Goal: Task Accomplishment & Management: Use online tool/utility

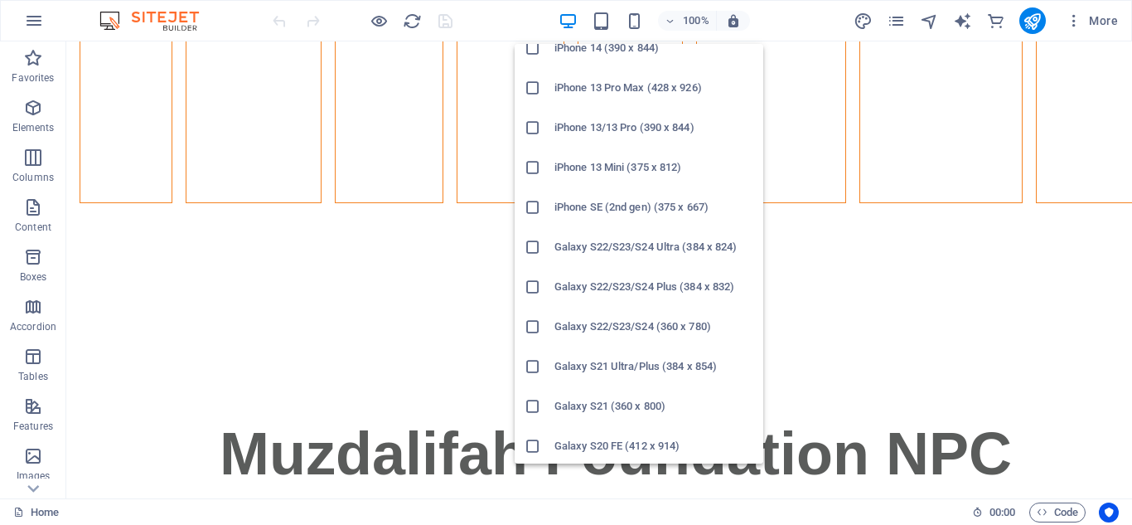
scroll to position [418, 0]
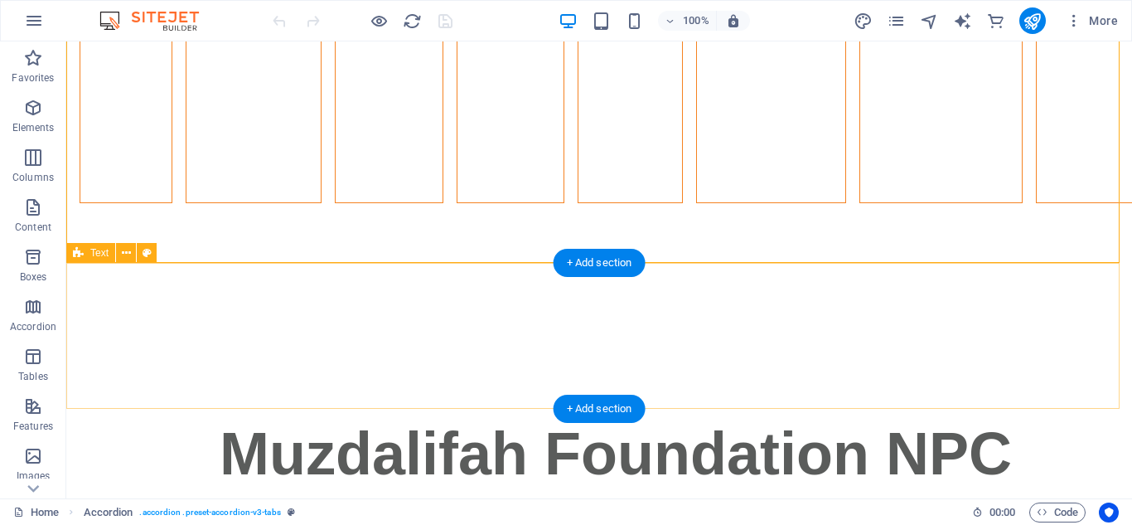
scroll to position [2792, 0]
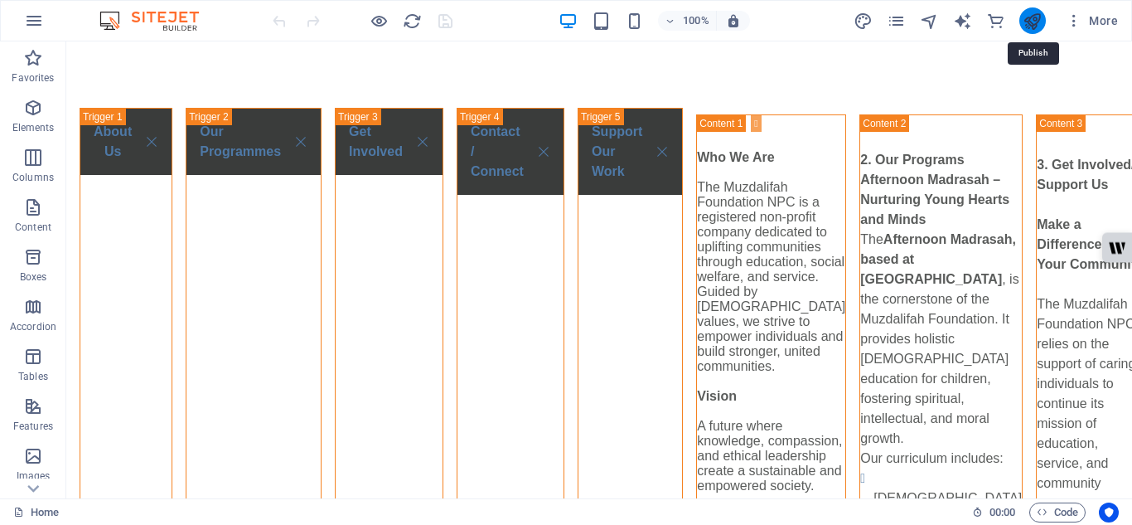
click at [1035, 28] on icon "publish" at bounding box center [1032, 21] width 19 height 19
click at [1036, 19] on icon "publish" at bounding box center [1032, 21] width 19 height 19
